Goal: Information Seeking & Learning: Learn about a topic

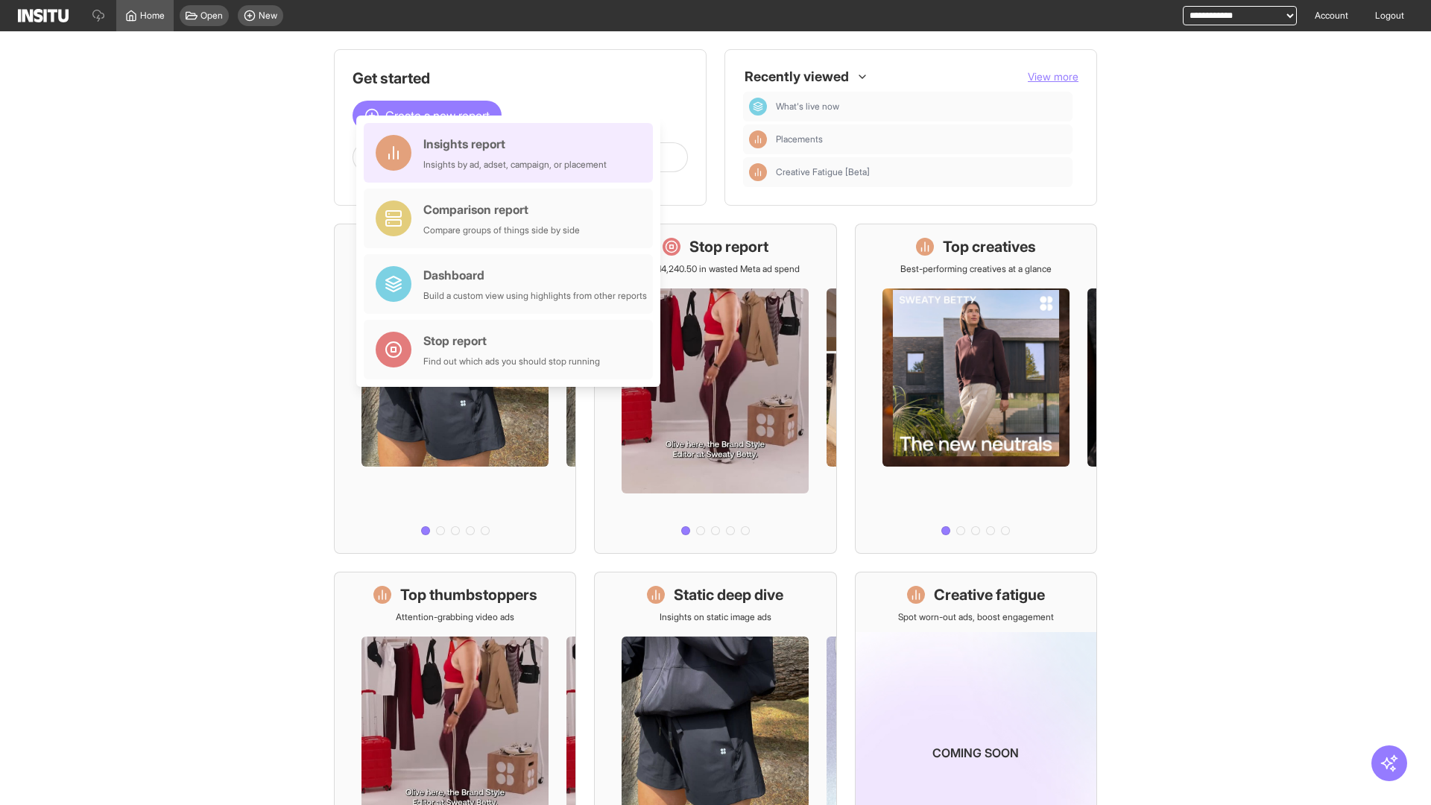
click at [512, 153] on div "Insights report Insights by ad, adset, campaign, or placement" at bounding box center [514, 153] width 183 height 36
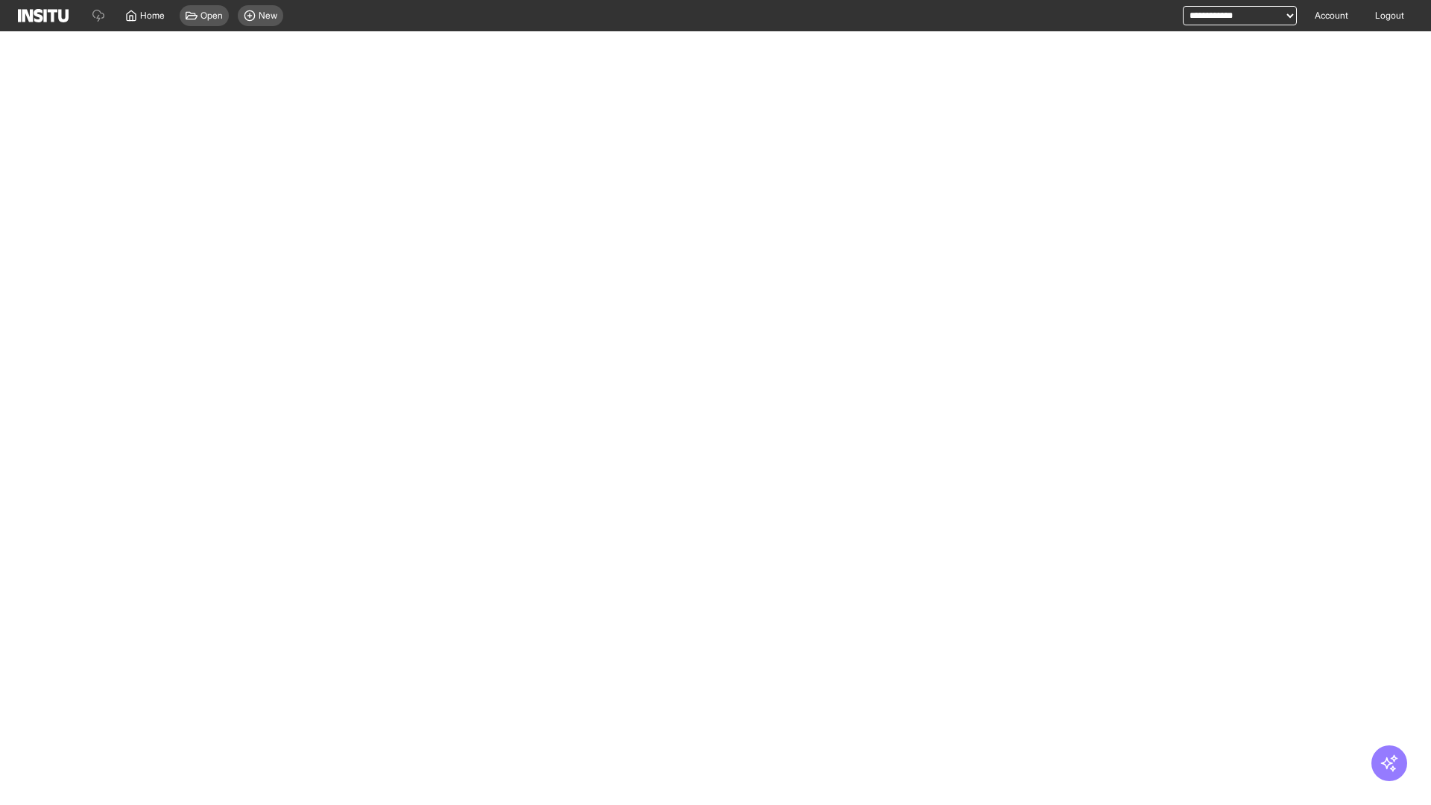
select select "**"
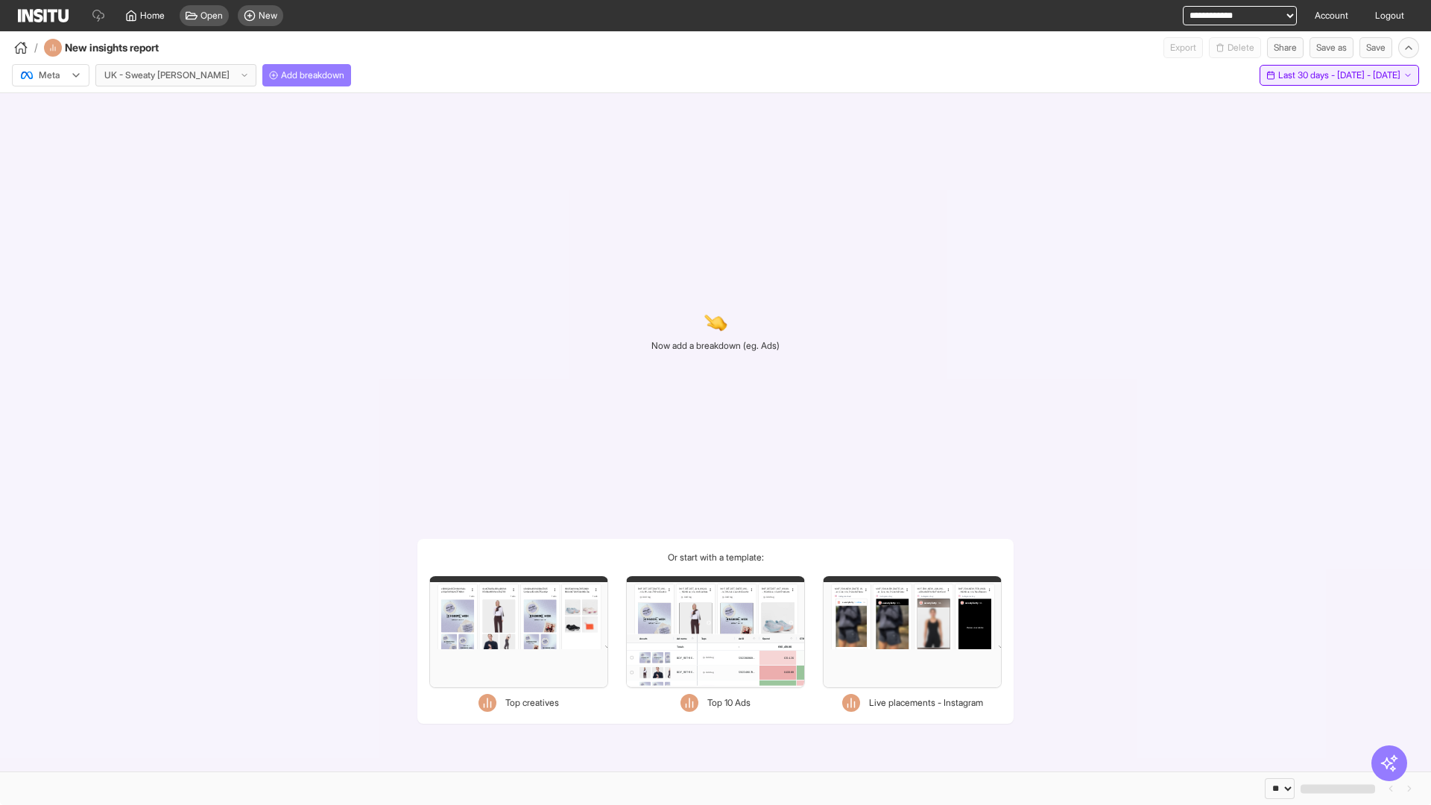
click at [1306, 75] on span "Last 30 days - [DATE] - [DATE]" at bounding box center [1339, 75] width 122 height 12
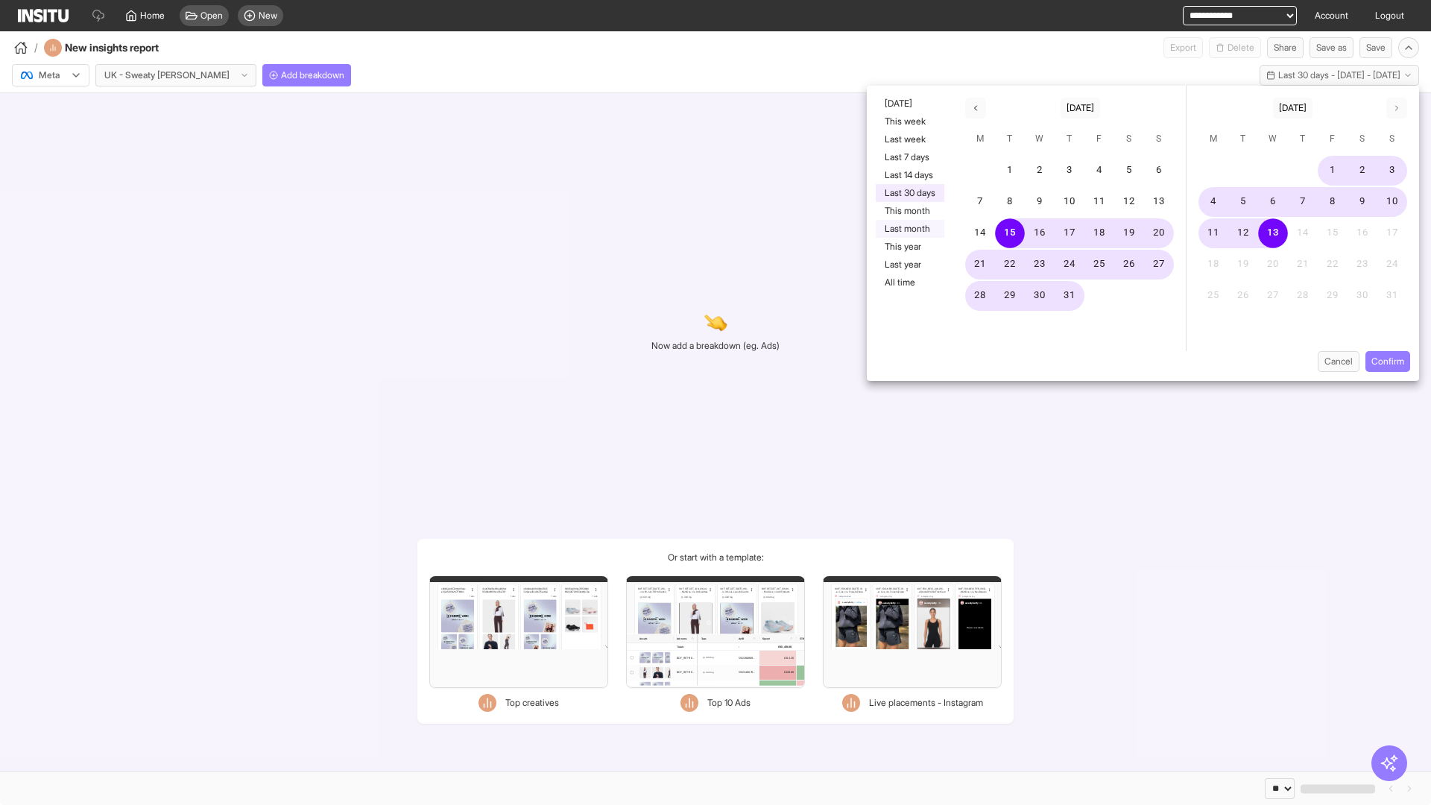
click at [908, 229] on button "Last month" at bounding box center [910, 229] width 69 height 18
